Goal: Find contact information: Find contact information

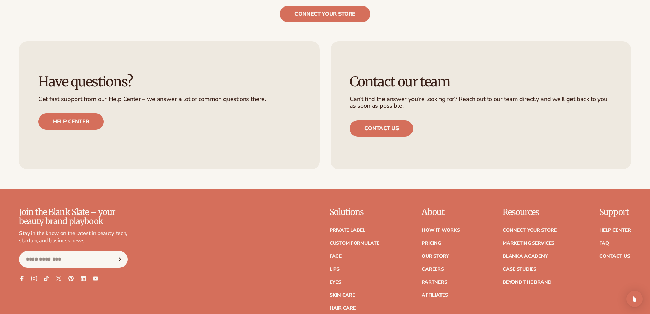
scroll to position [1320, 0]
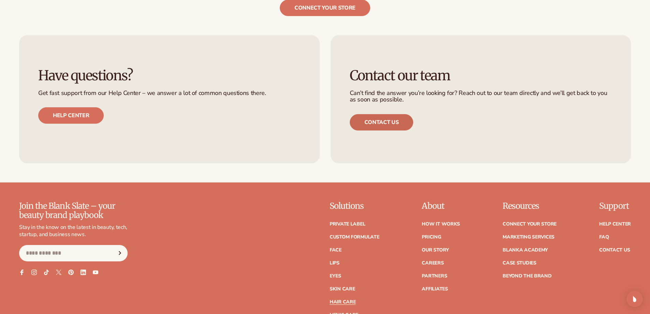
click at [396, 121] on link "Contact us" at bounding box center [382, 122] width 64 height 16
